Goal: Task Accomplishment & Management: Manage account settings

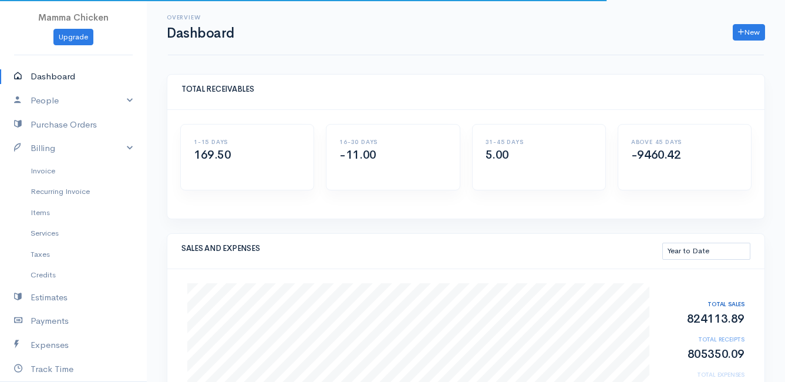
select select "thistoyear"
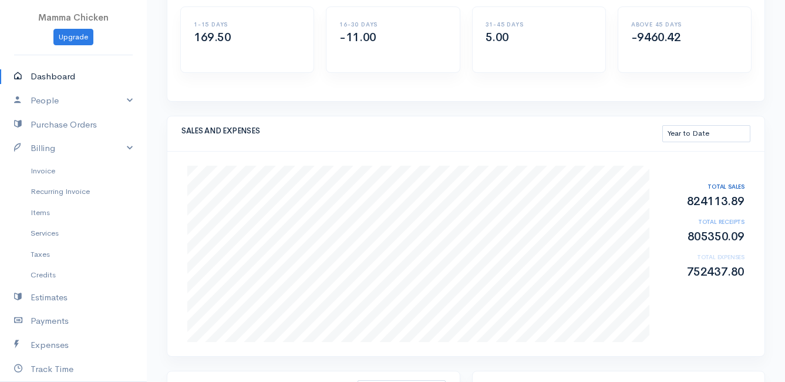
scroll to position [117, 0]
click at [33, 174] on link "Invoice" at bounding box center [73, 170] width 147 height 21
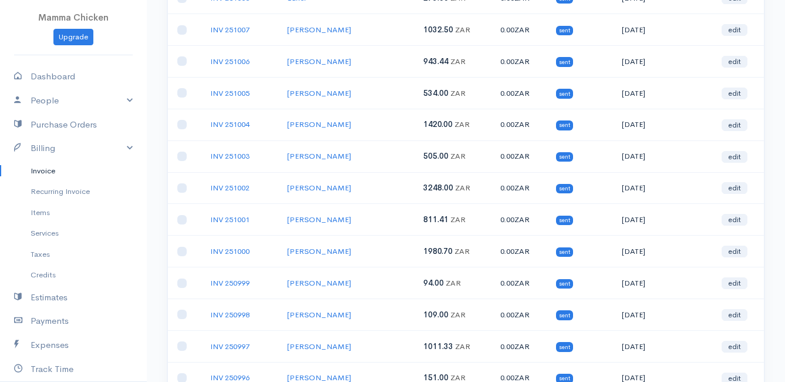
scroll to position [657, 0]
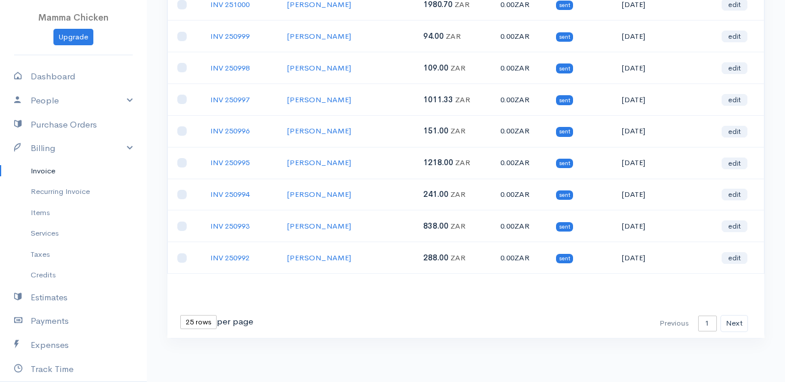
drag, startPoint x: 199, startPoint y: 319, endPoint x: 203, endPoint y: 329, distance: 10.8
click at [199, 319] on select "10 rows 25 rows 50 rows" at bounding box center [198, 322] width 36 height 14
select select "50"
click at [180, 315] on select "10 rows 25 rows 50 rows" at bounding box center [198, 322] width 36 height 14
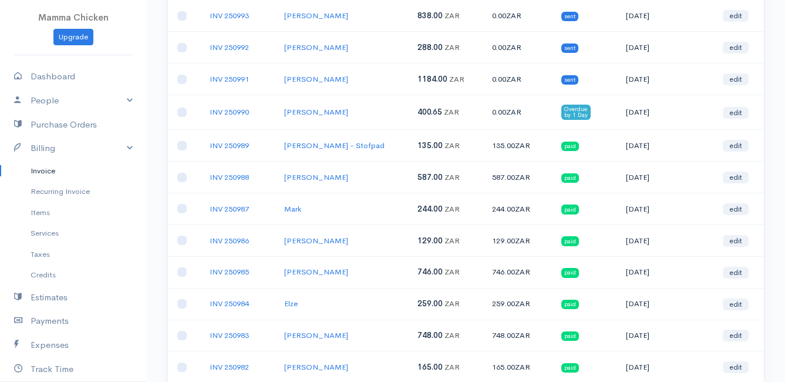
scroll to position [809, 0]
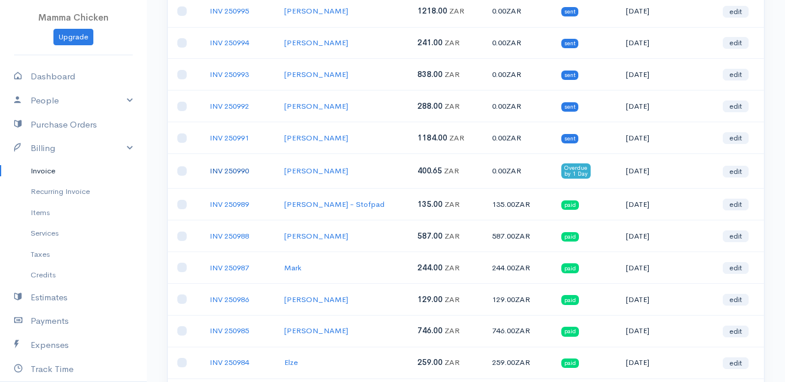
click at [240, 171] on link "INV 250990" at bounding box center [229, 171] width 39 height 10
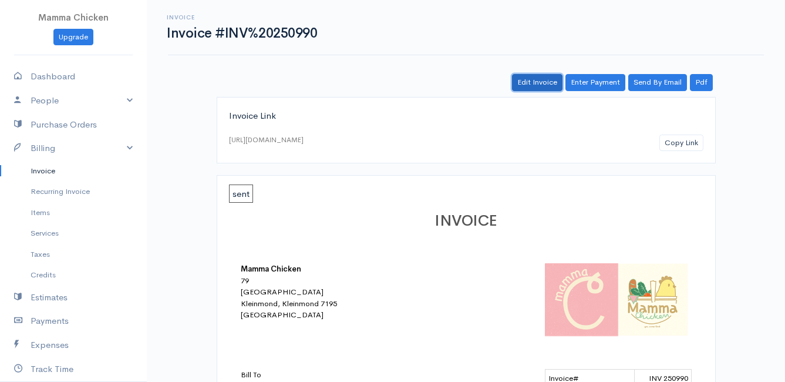
click at [529, 80] on link "Edit Invoice" at bounding box center [537, 82] width 50 height 17
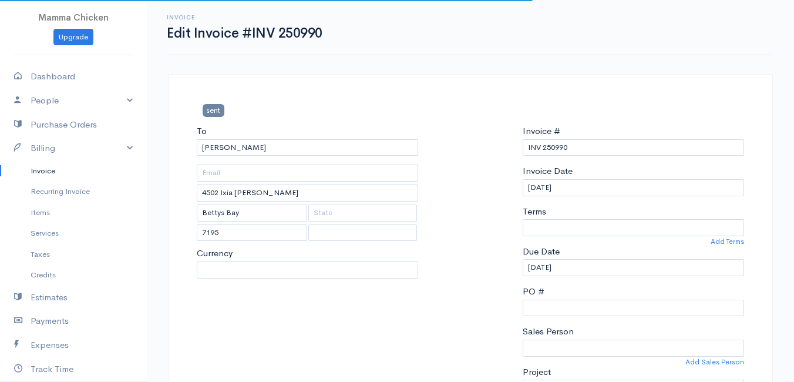
select select
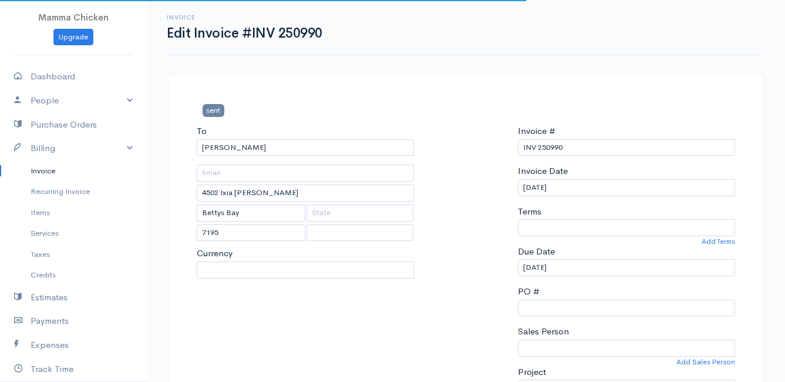
select select "0"
select select "[GEOGRAPHIC_DATA]"
select select "ZAR"
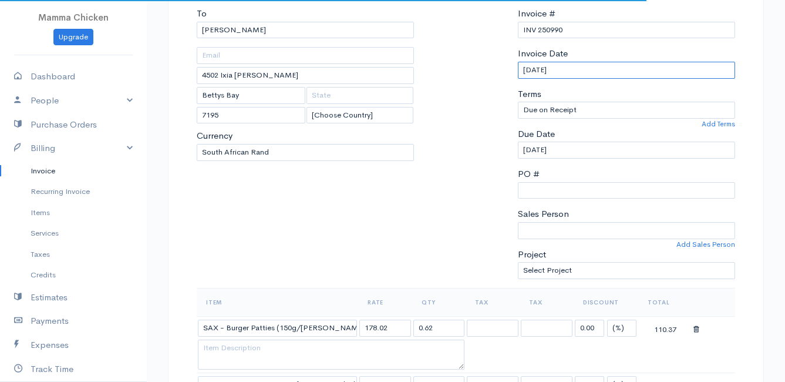
click at [598, 74] on input "[DATE]" at bounding box center [626, 70] width 217 height 17
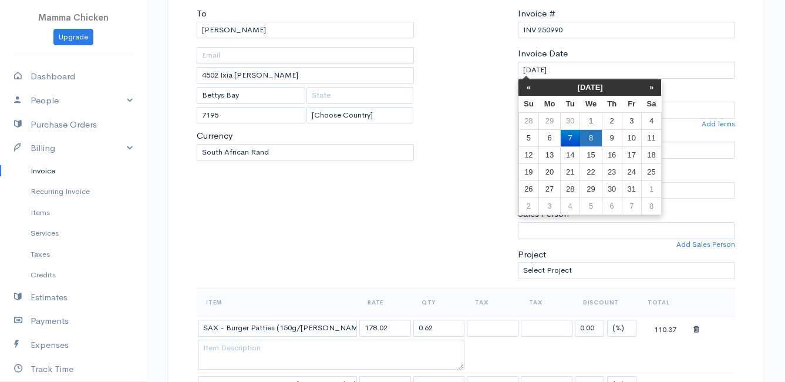
click at [594, 136] on td "8" at bounding box center [591, 137] width 22 height 17
type input "[DATE]"
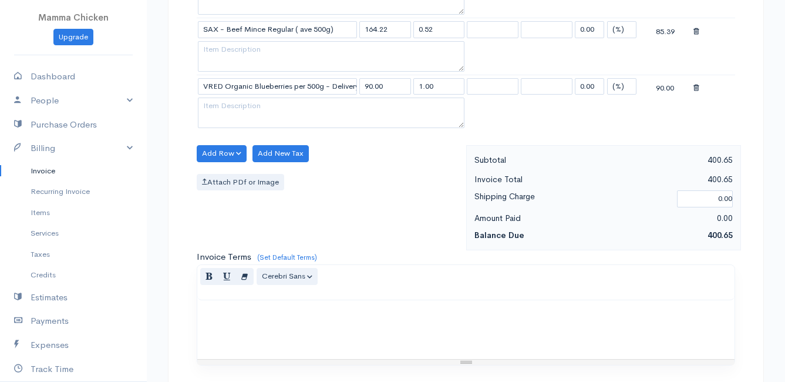
scroll to position [802, 0]
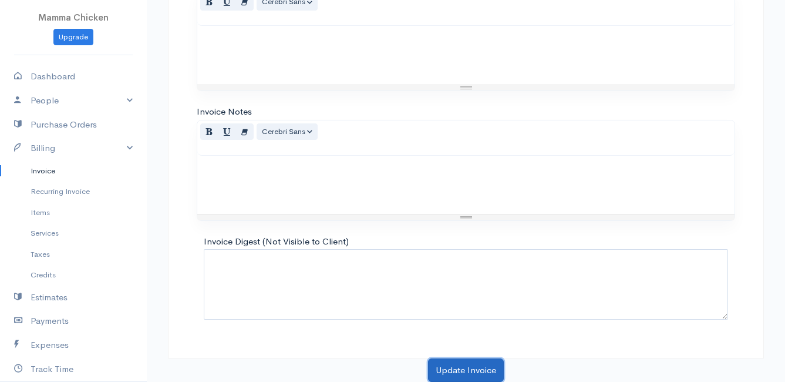
click at [447, 367] on button "Update Invoice" at bounding box center [466, 370] width 76 height 24
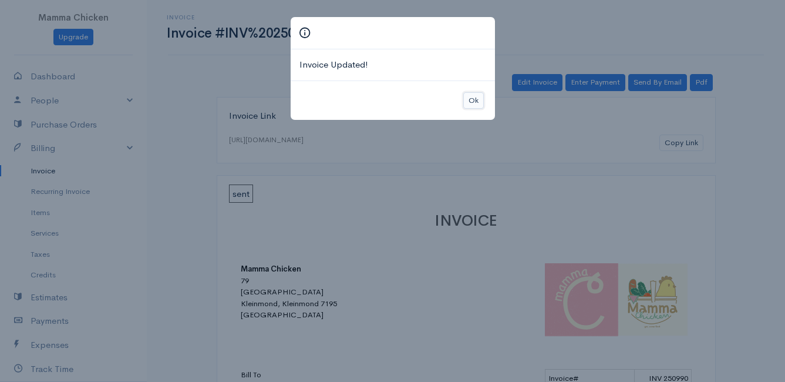
click at [470, 103] on button "Ok" at bounding box center [473, 100] width 21 height 17
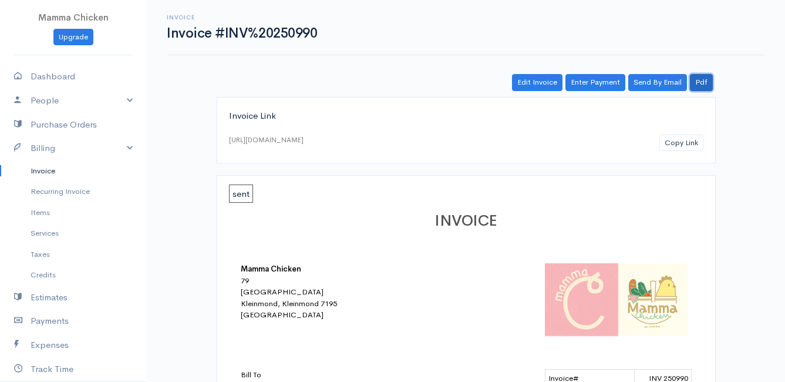
click at [706, 77] on link "Pdf" at bounding box center [701, 82] width 23 height 17
